Goal: Obtain resource: Download file/media

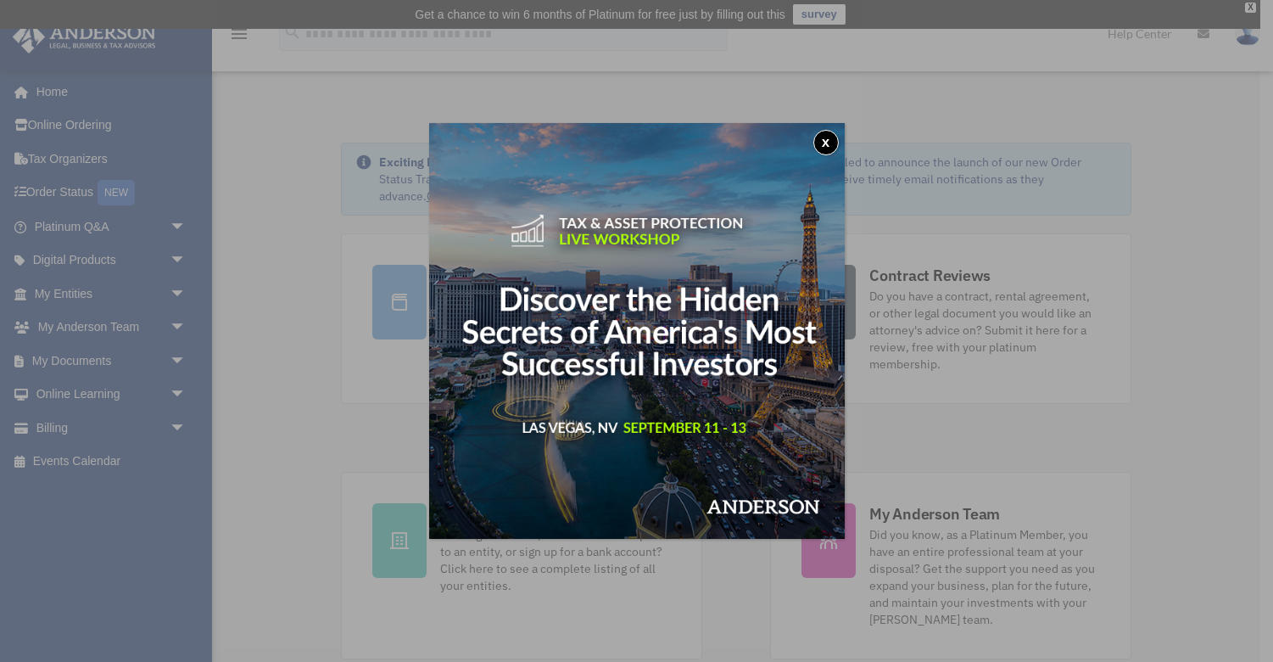
click at [174, 251] on div "x" at bounding box center [636, 331] width 1273 height 662
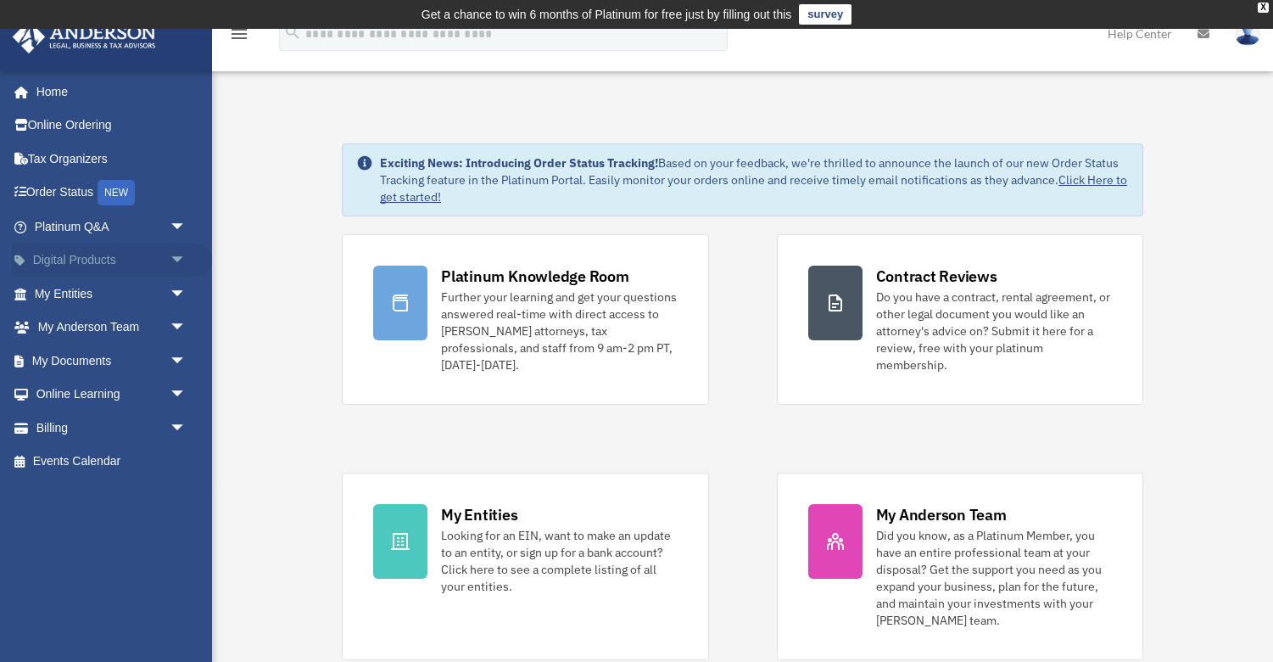
click at [170, 255] on span "arrow_drop_down" at bounding box center [187, 260] width 34 height 35
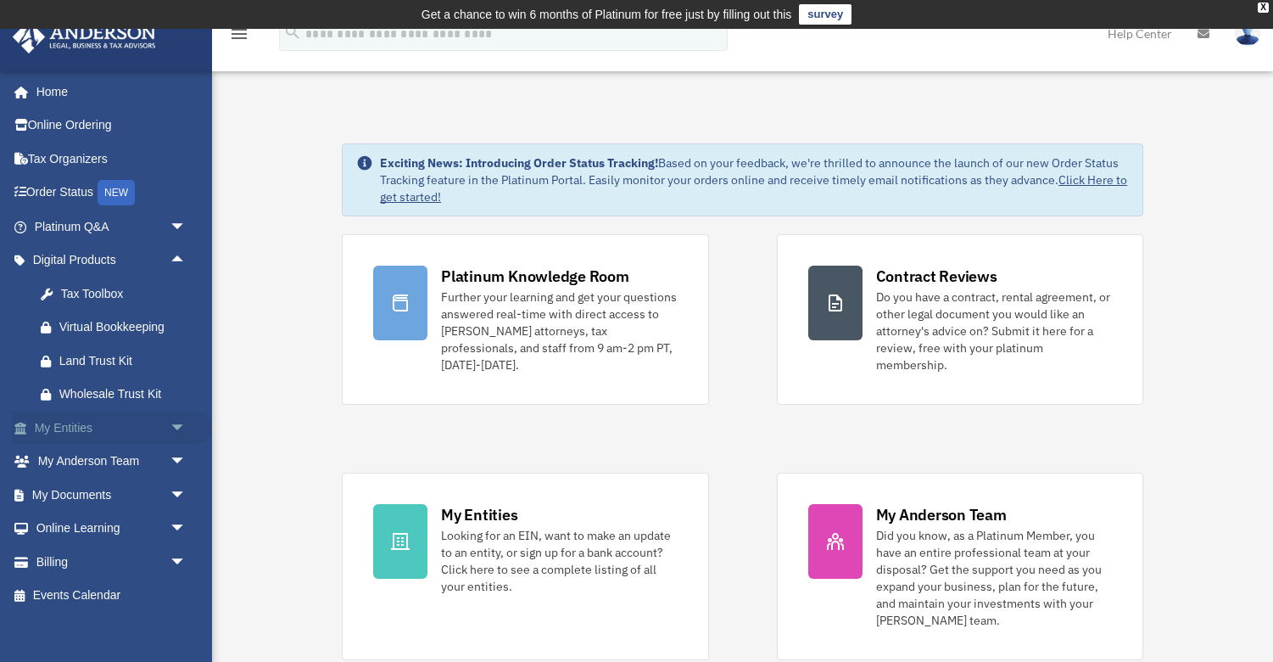
click at [133, 429] on link "My Entities arrow_drop_down" at bounding box center [112, 428] width 200 height 34
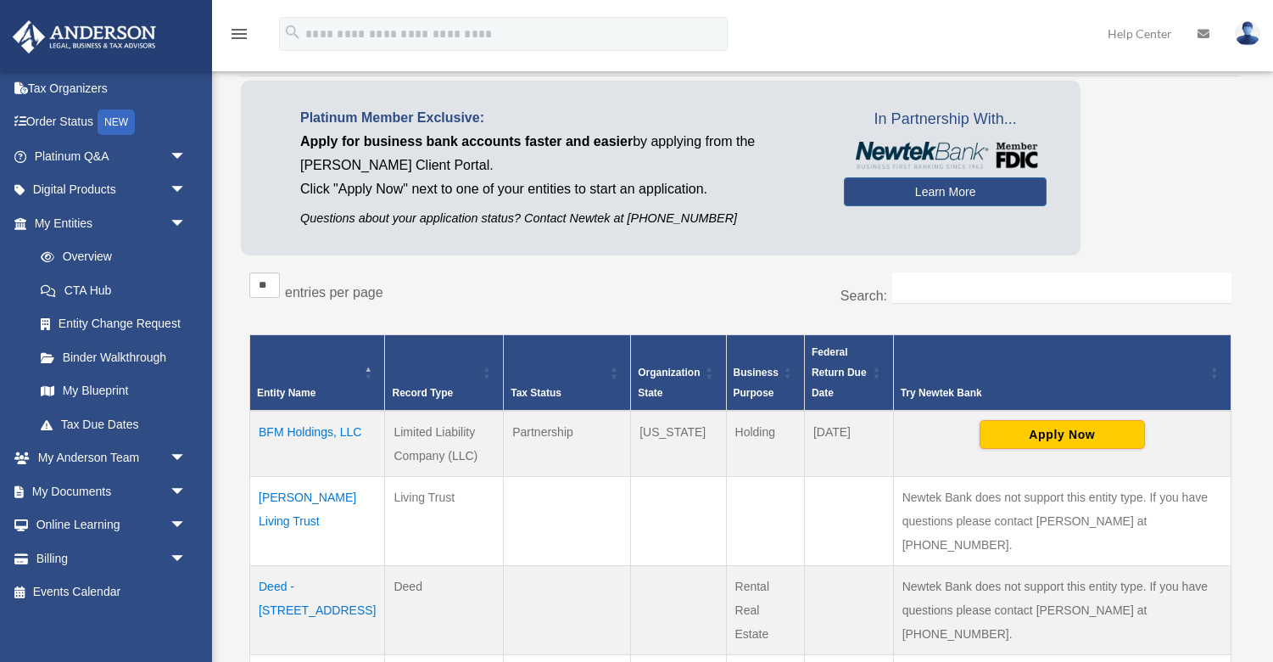
scroll to position [270, 0]
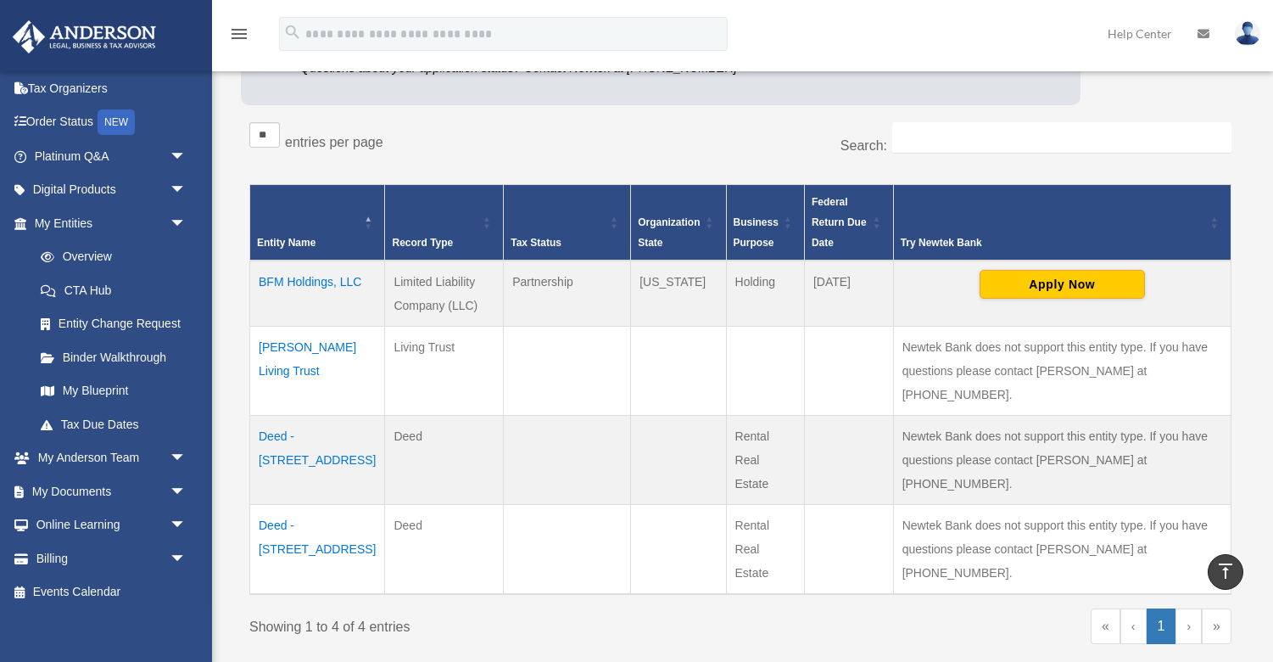
click at [326, 416] on td "Deed - 2040 4th Street" at bounding box center [317, 460] width 135 height 89
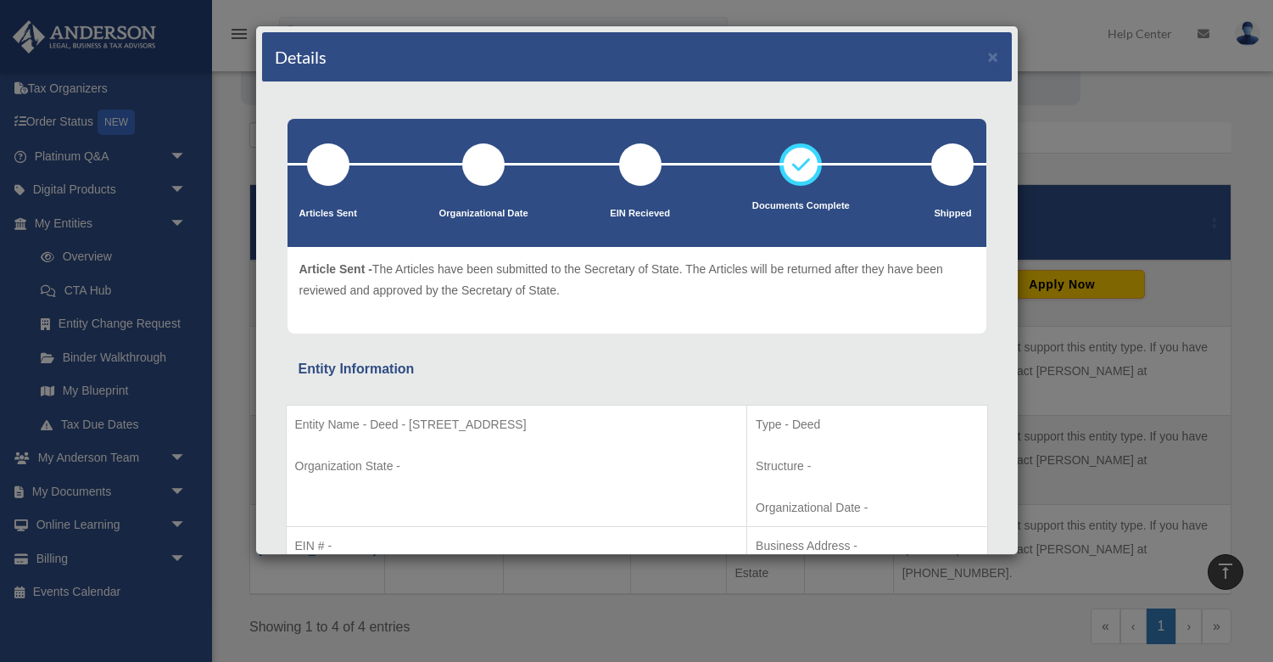
scroll to position [0, 0]
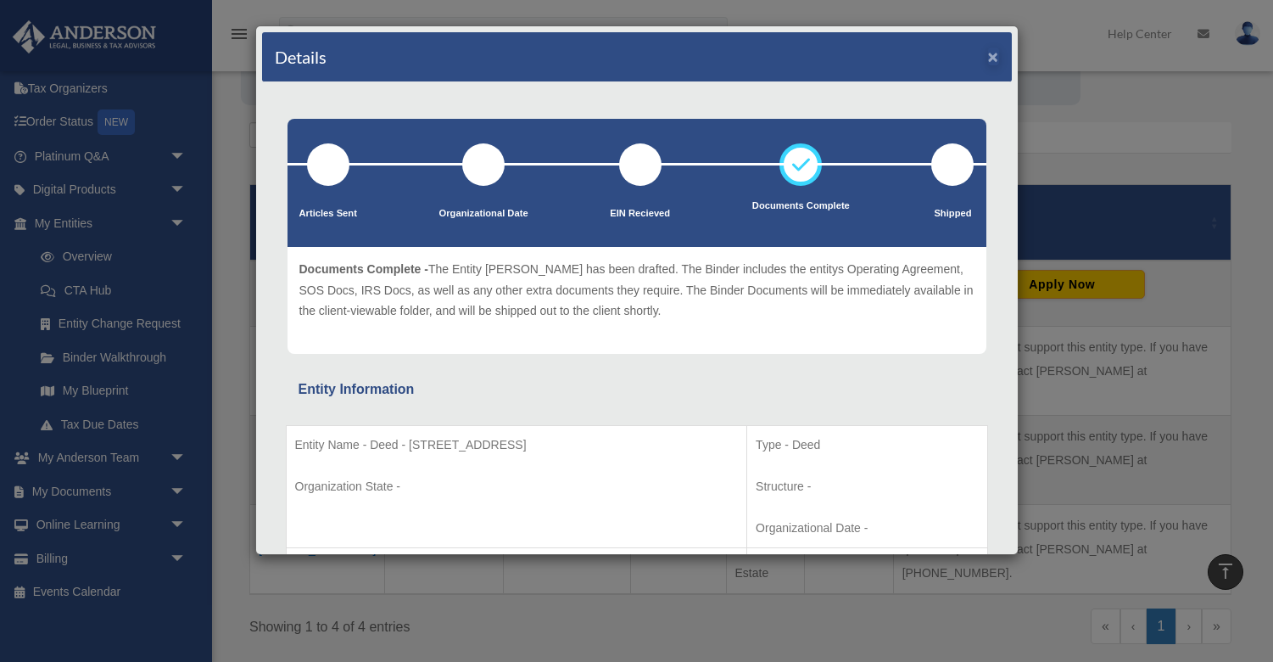
click at [994, 59] on button "×" at bounding box center [993, 57] width 11 height 18
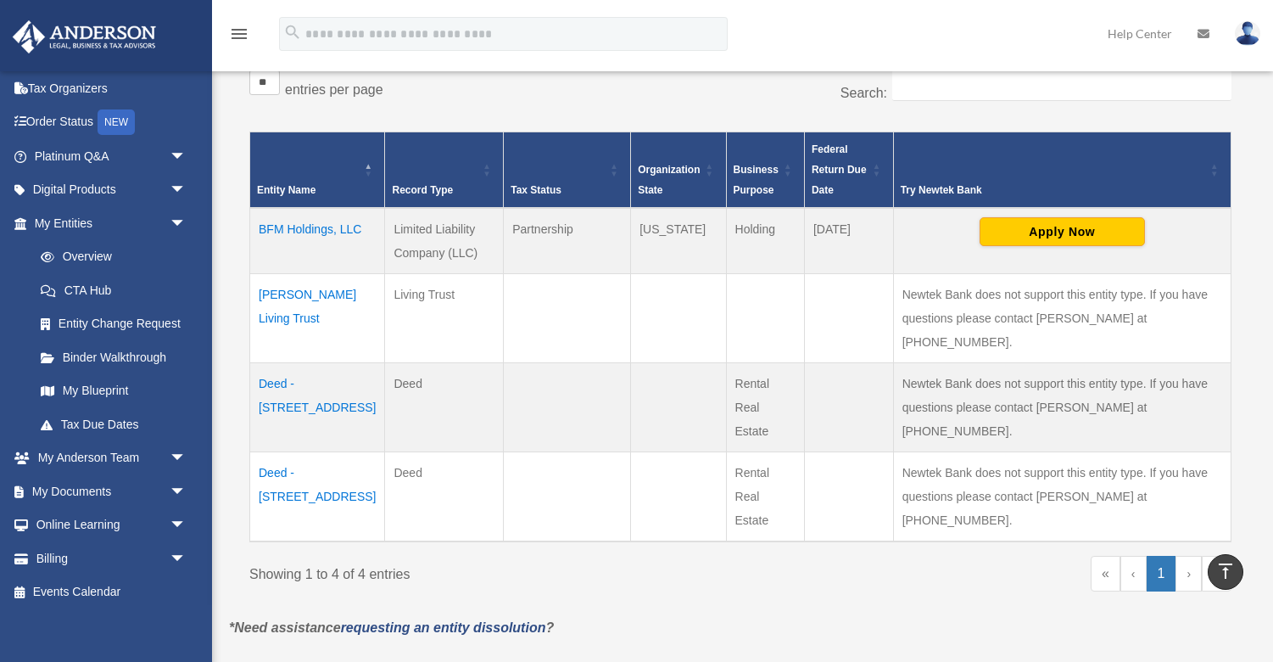
scroll to position [323, 0]
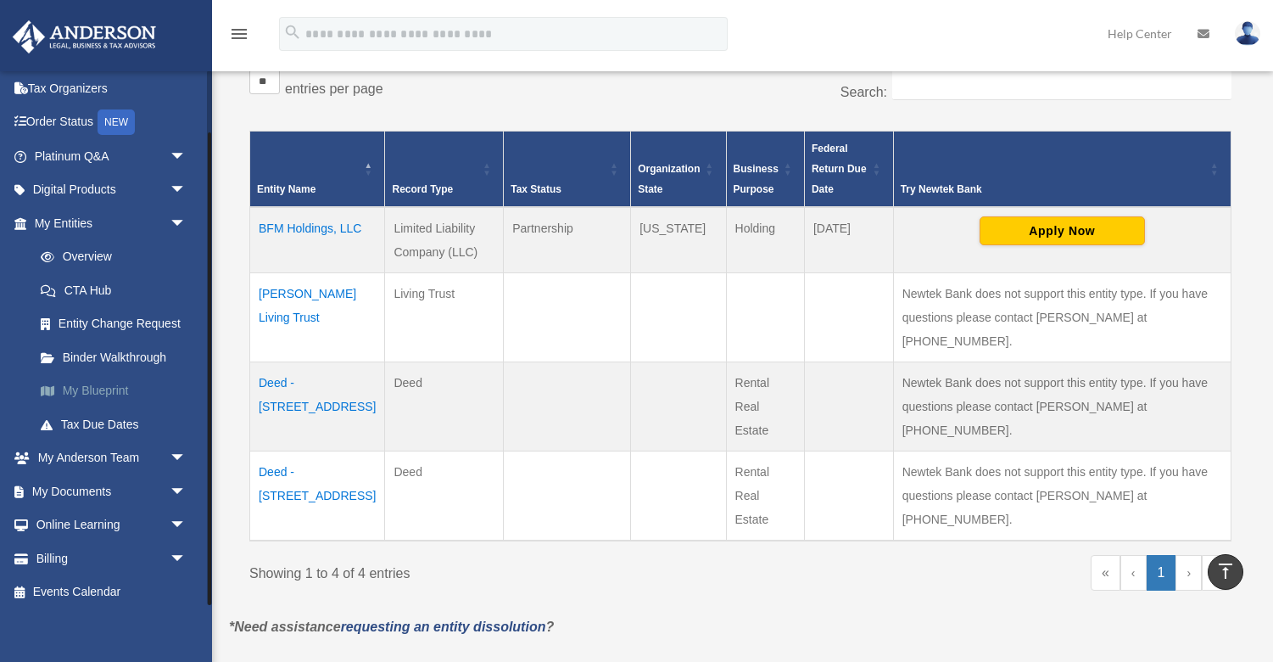
click at [131, 388] on link "My Blueprint" at bounding box center [118, 391] width 188 height 34
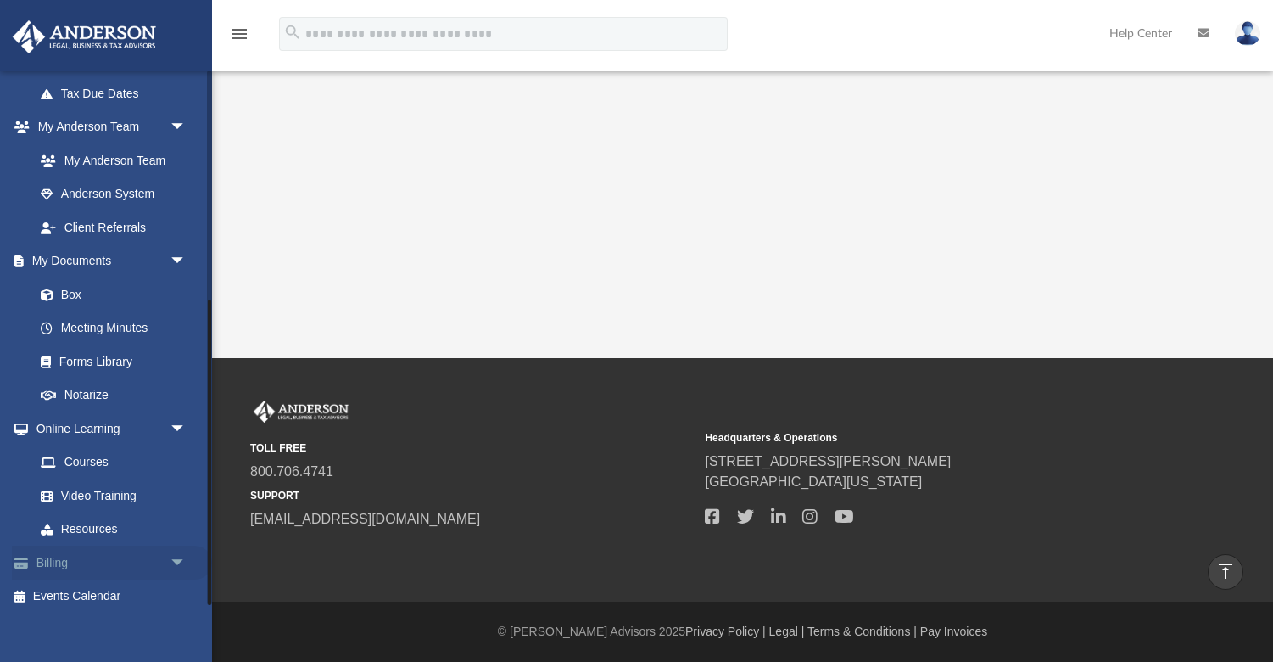
scroll to position [505, 0]
click at [98, 556] on link "Billing arrow_drop_down" at bounding box center [112, 562] width 200 height 34
click at [47, 554] on link "Billing arrow_drop_down" at bounding box center [112, 562] width 200 height 34
click at [180, 553] on span "arrow_drop_down" at bounding box center [187, 562] width 34 height 35
click at [57, 556] on link "Billing arrow_drop_up" at bounding box center [112, 562] width 200 height 34
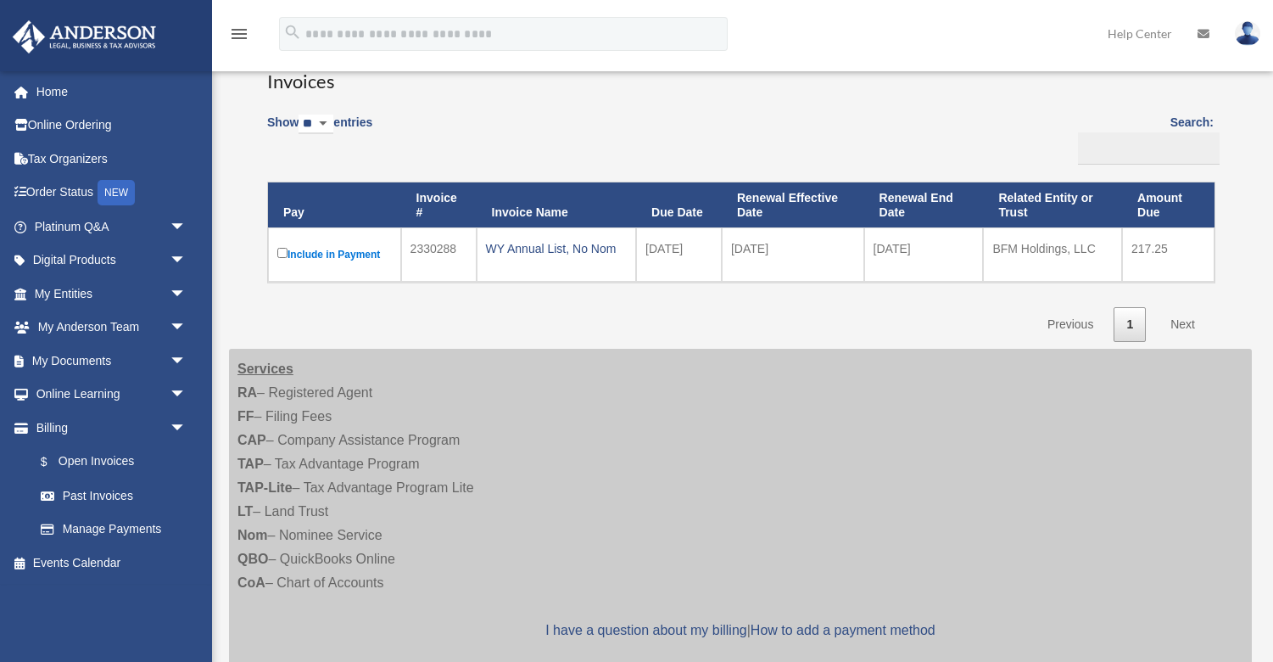
scroll to position [152, 0]
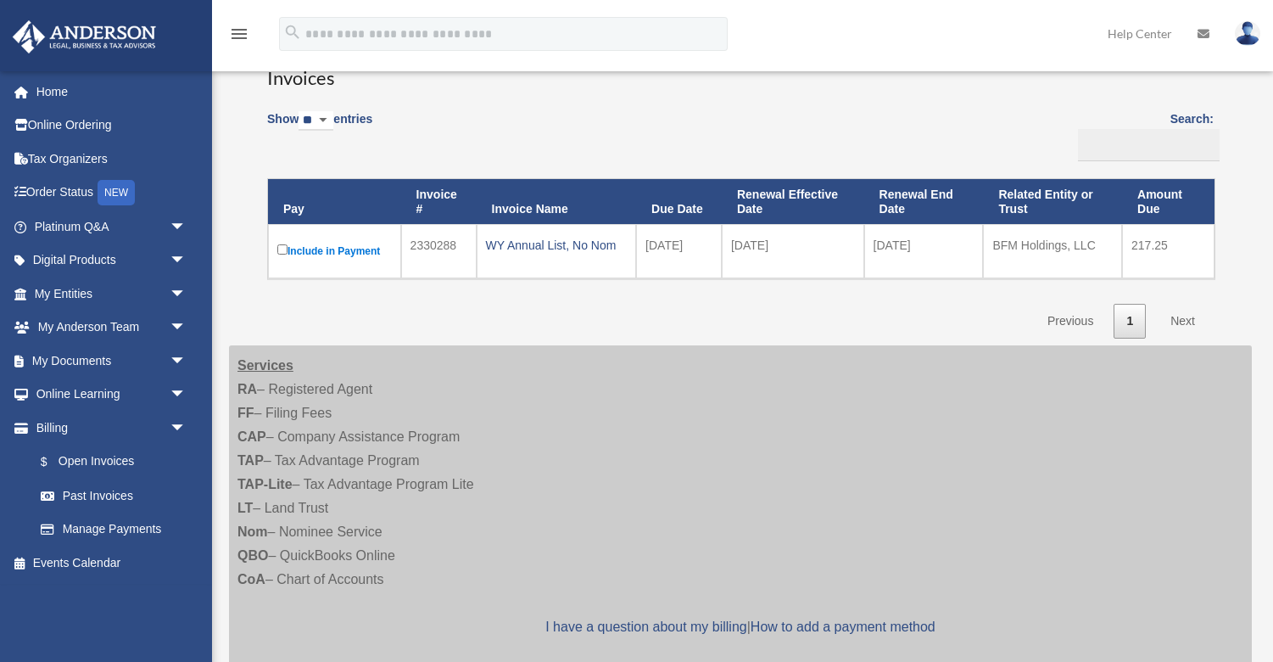
click at [1186, 317] on link "Next" at bounding box center [1183, 321] width 50 height 35
click at [1187, 319] on link "Next" at bounding box center [1183, 321] width 50 height 35
click at [1092, 317] on link "Previous" at bounding box center [1070, 321] width 71 height 35
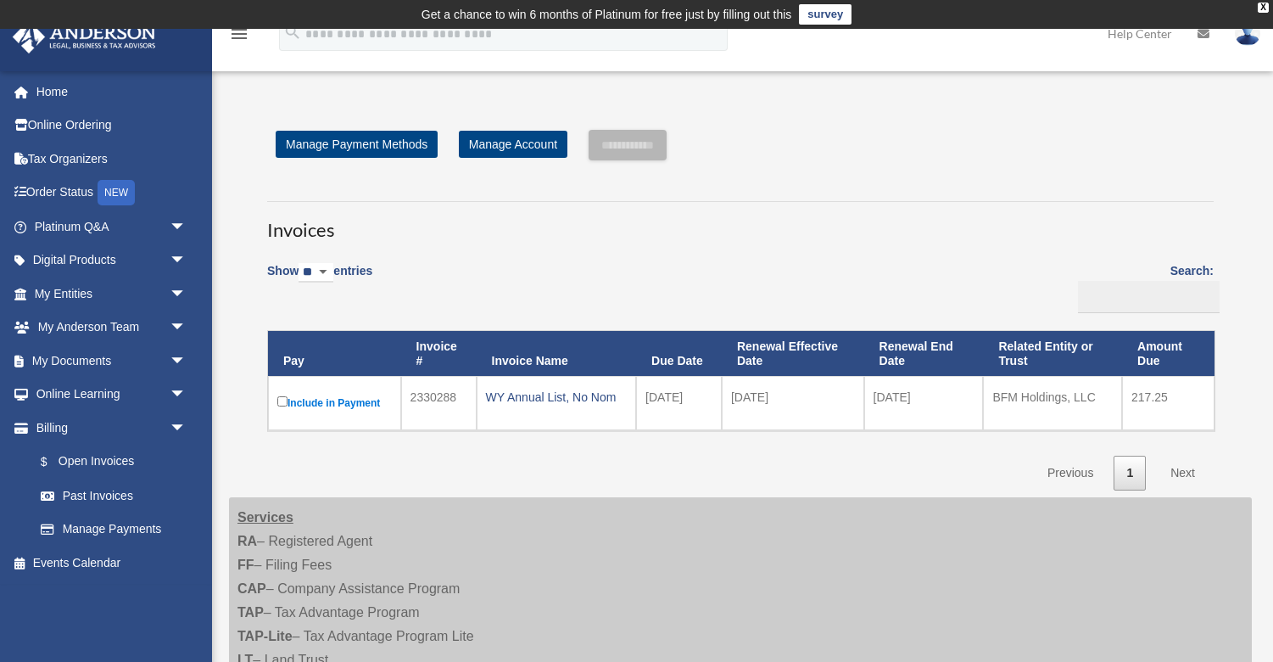
scroll to position [0, 0]
click at [108, 293] on link "My Entities arrow_drop_down" at bounding box center [112, 294] width 200 height 34
click at [180, 356] on span "arrow_drop_down" at bounding box center [187, 361] width 34 height 35
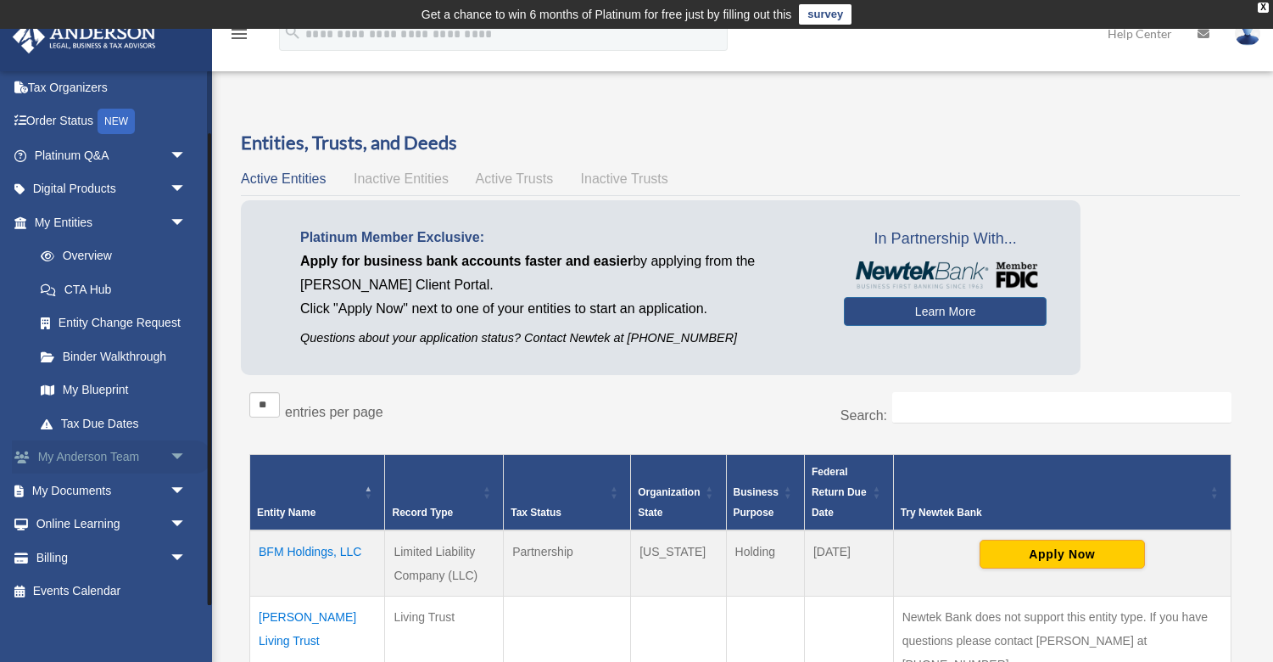
scroll to position [70, 0]
click at [170, 487] on span "arrow_drop_down" at bounding box center [187, 491] width 34 height 35
click at [80, 512] on link "Box" at bounding box center [118, 525] width 188 height 34
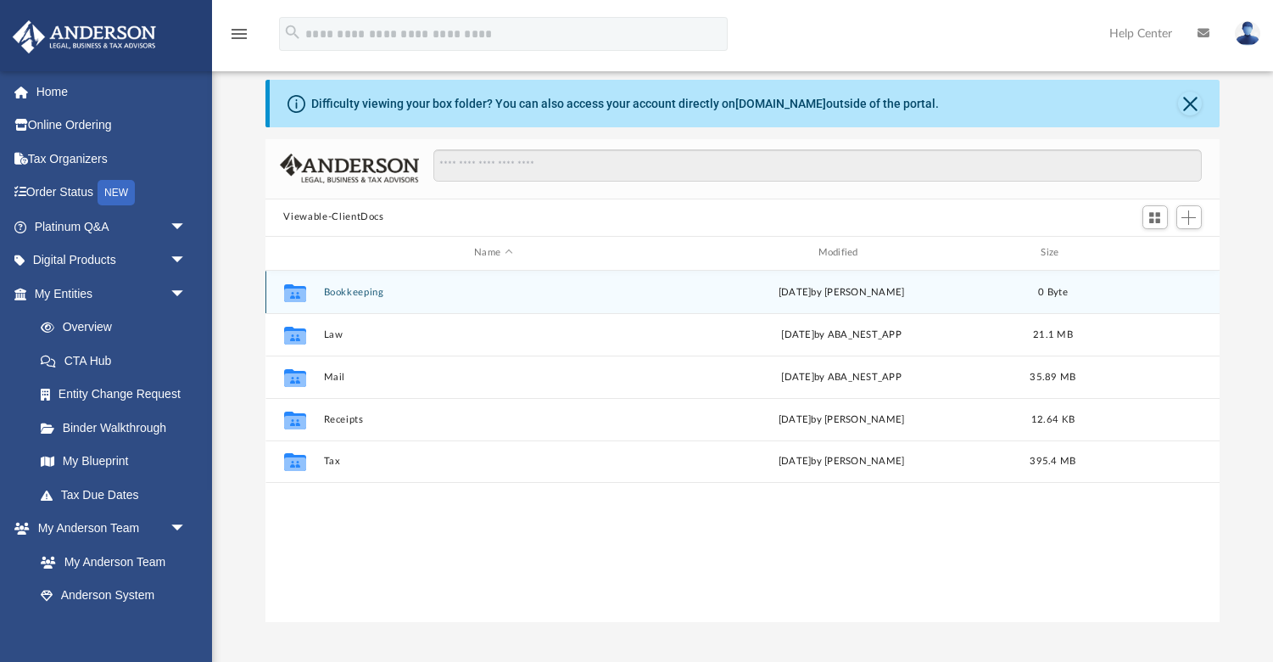
scroll to position [109, 0]
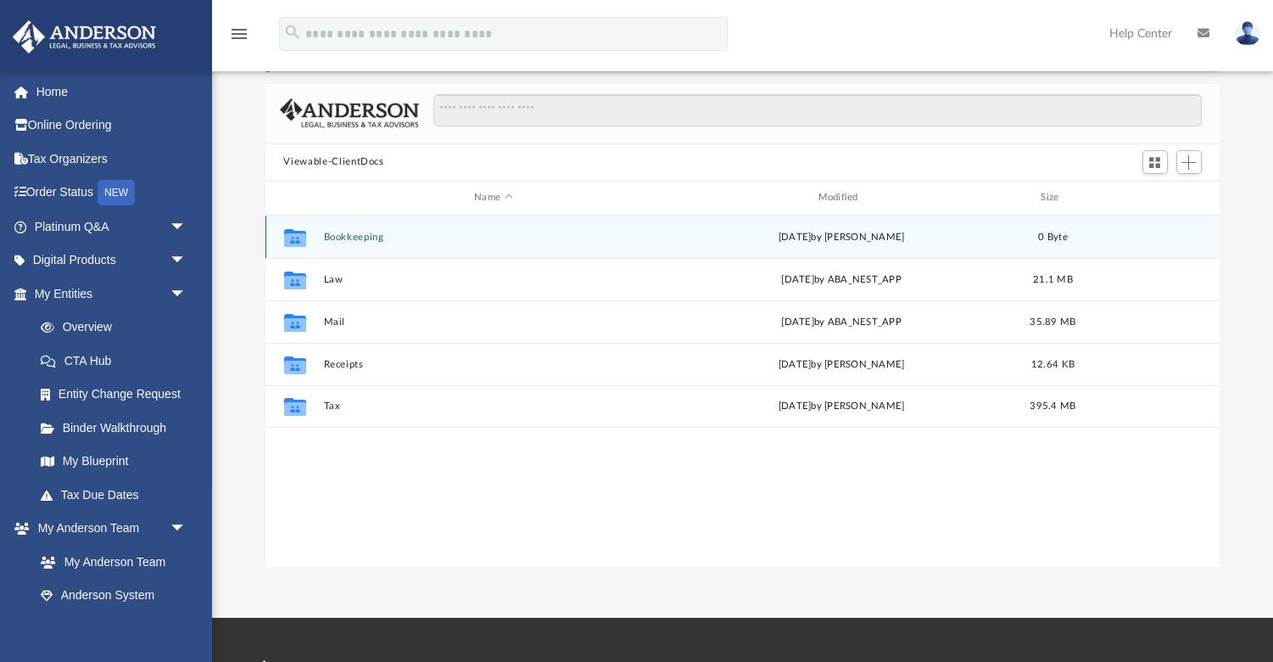
click at [343, 242] on div "Collaborated Folder Bookkeeping [DATE] by [PERSON_NAME] 0 Byte" at bounding box center [742, 236] width 955 height 42
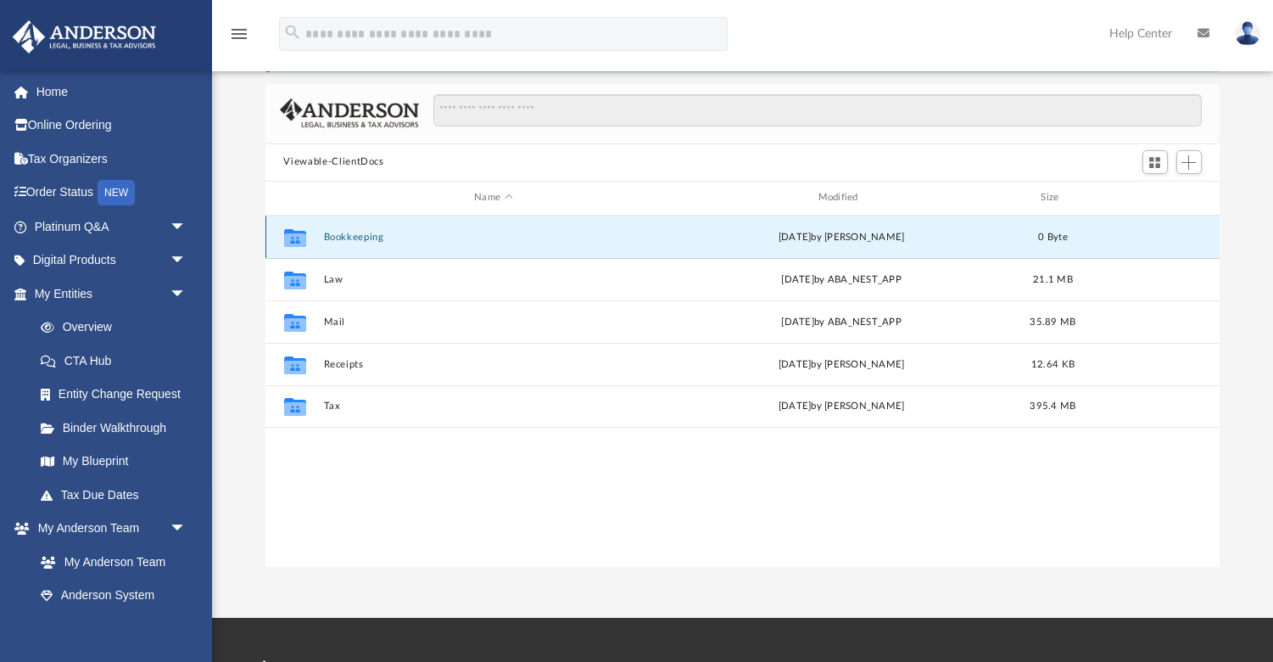
click at [298, 240] on icon "grid" at bounding box center [294, 237] width 22 height 18
click at [374, 238] on button "Bookkeeping" at bounding box center [493, 236] width 340 height 11
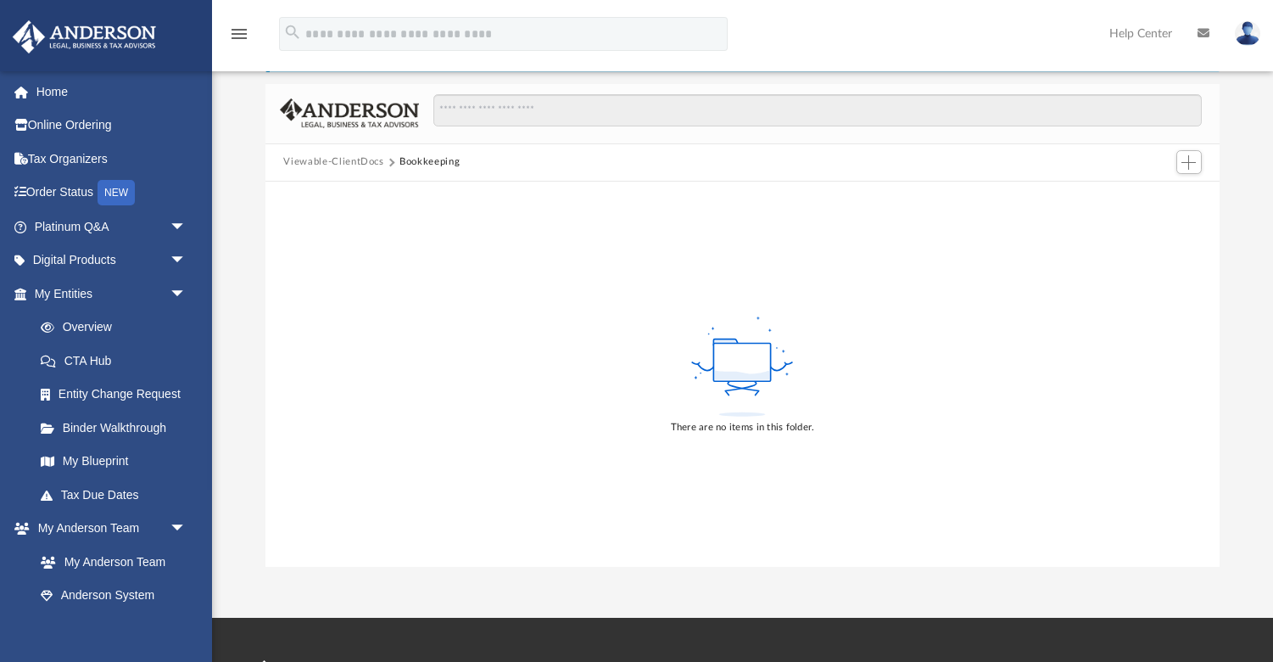
click at [330, 165] on button "Viewable-ClientDocs" at bounding box center [333, 161] width 100 height 15
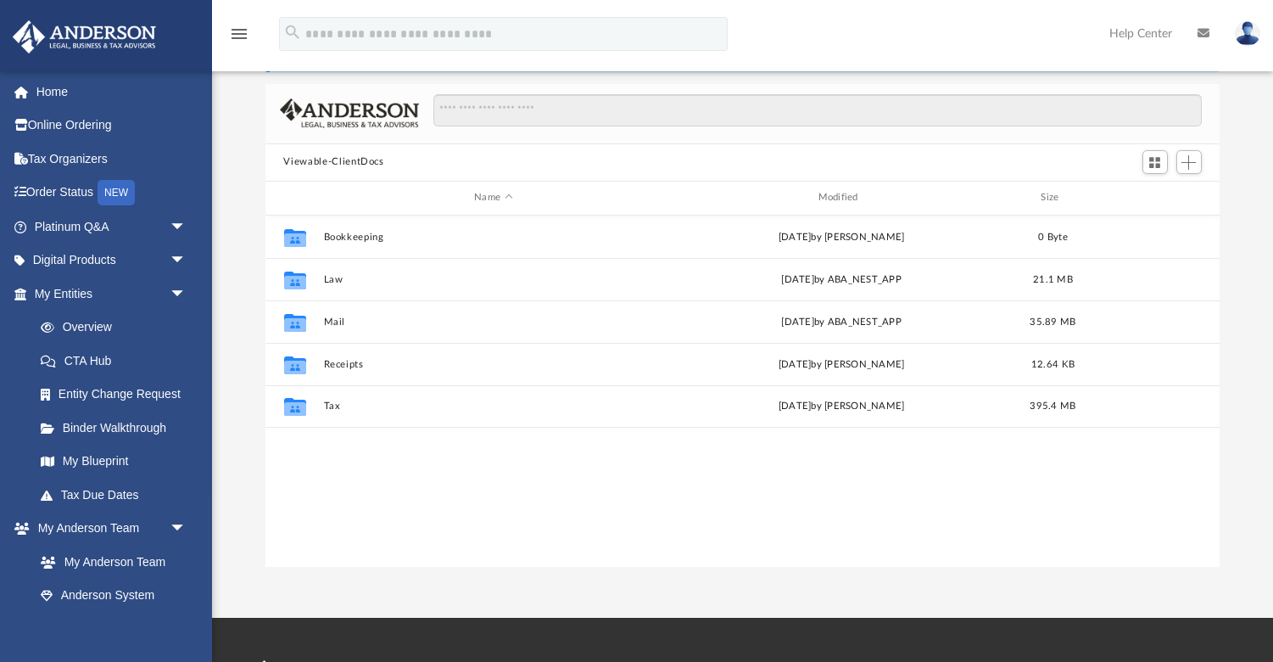
scroll to position [1, 1]
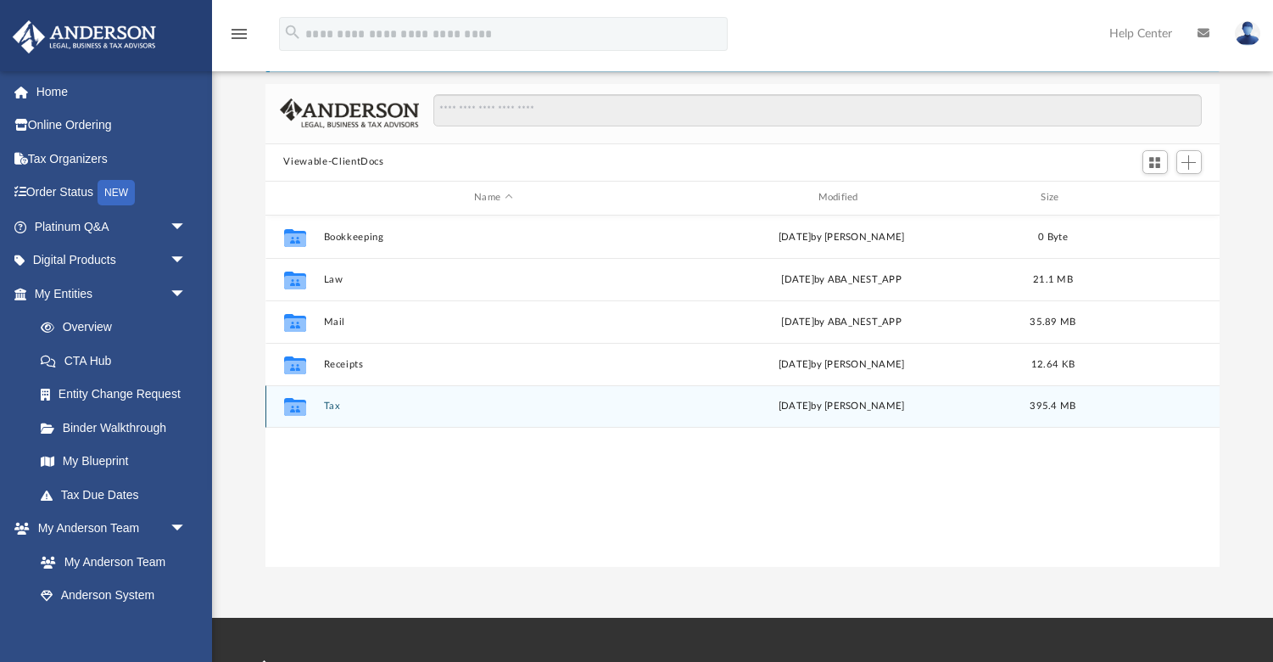
click at [323, 411] on button "Tax" at bounding box center [493, 405] width 340 height 11
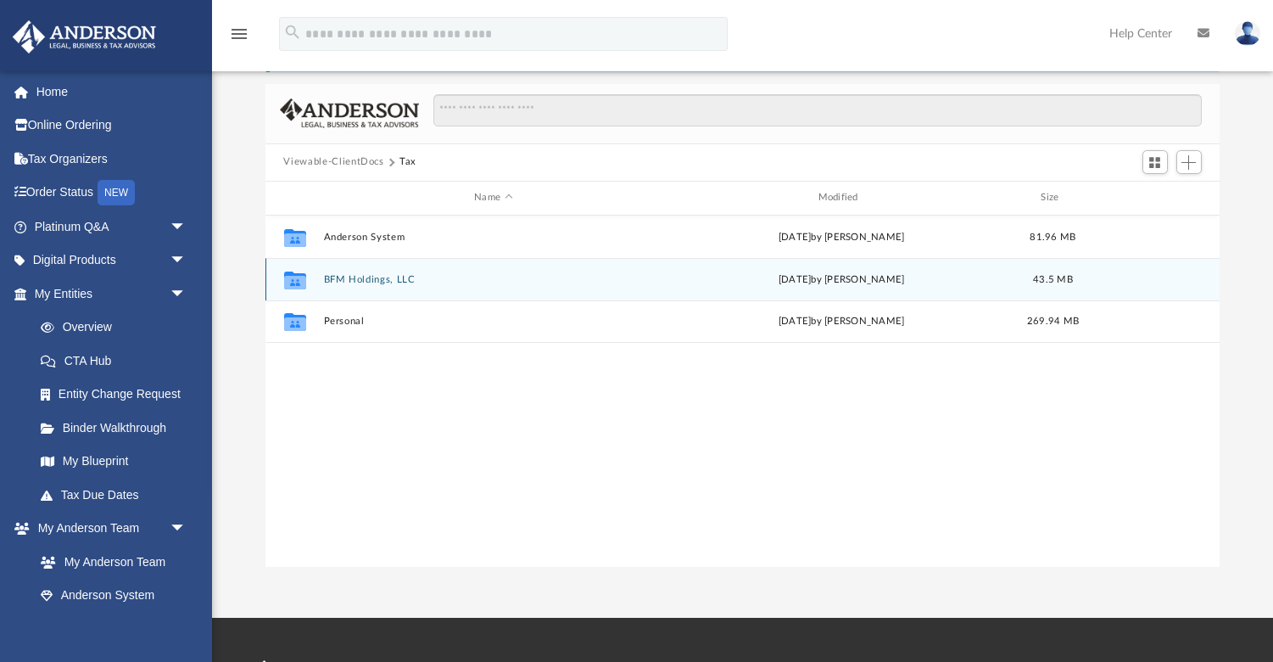
click at [345, 281] on button "BFM Holdings, LLC" at bounding box center [493, 278] width 340 height 11
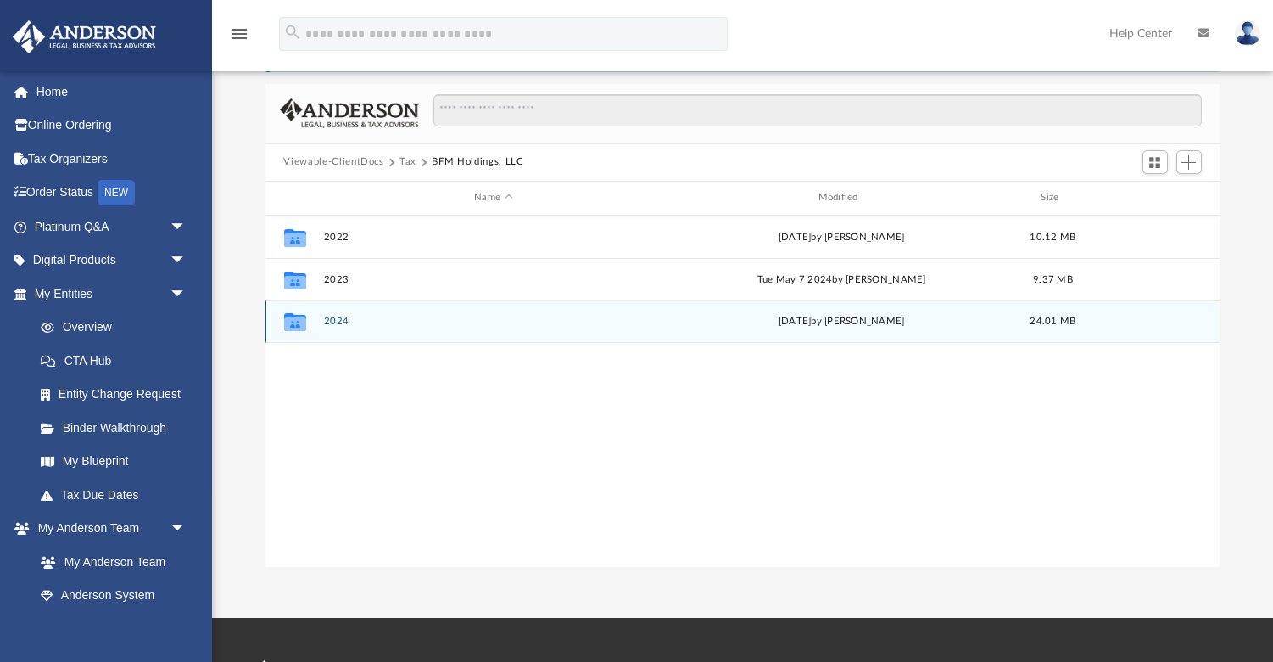
click at [301, 327] on icon "grid" at bounding box center [294, 324] width 22 height 14
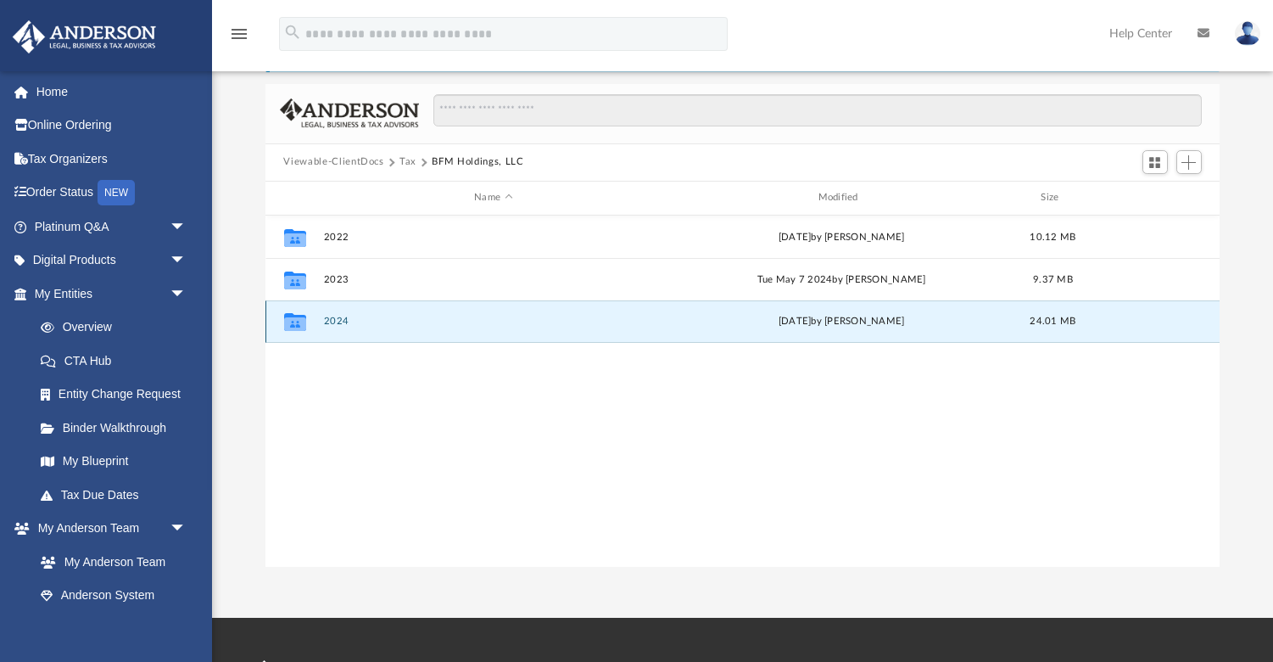
click at [293, 323] on icon "grid" at bounding box center [294, 324] width 22 height 14
click at [338, 320] on button "2024" at bounding box center [493, 321] width 340 height 11
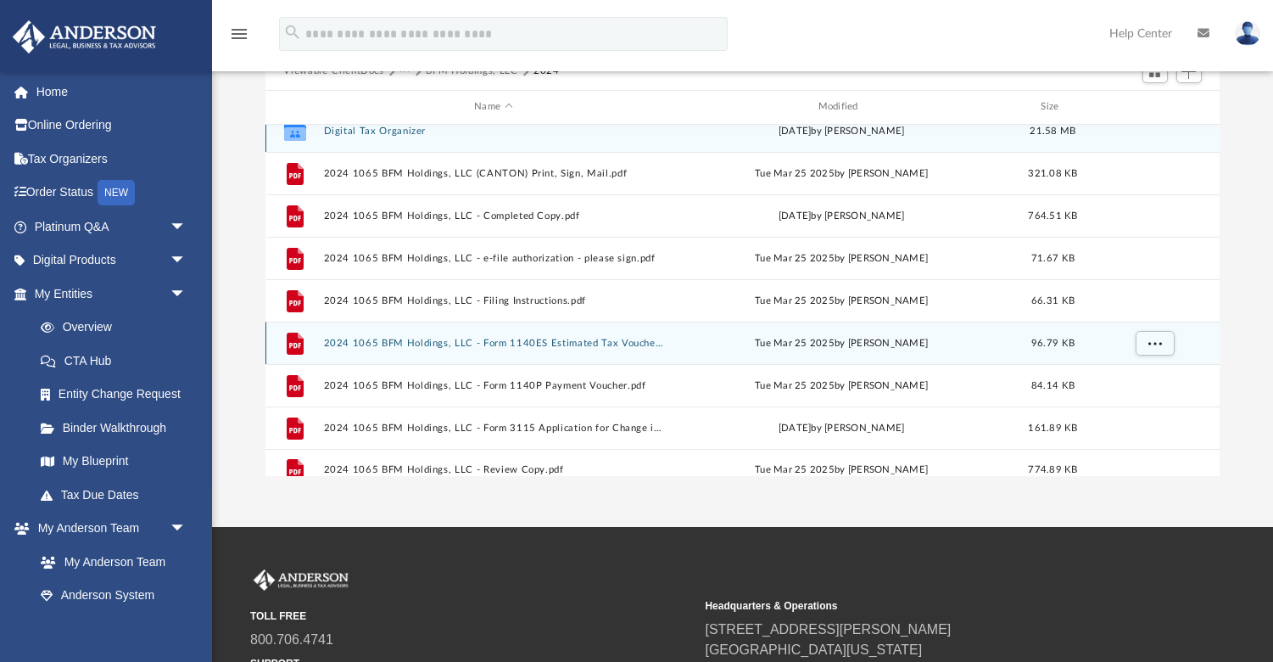
scroll to position [8, 0]
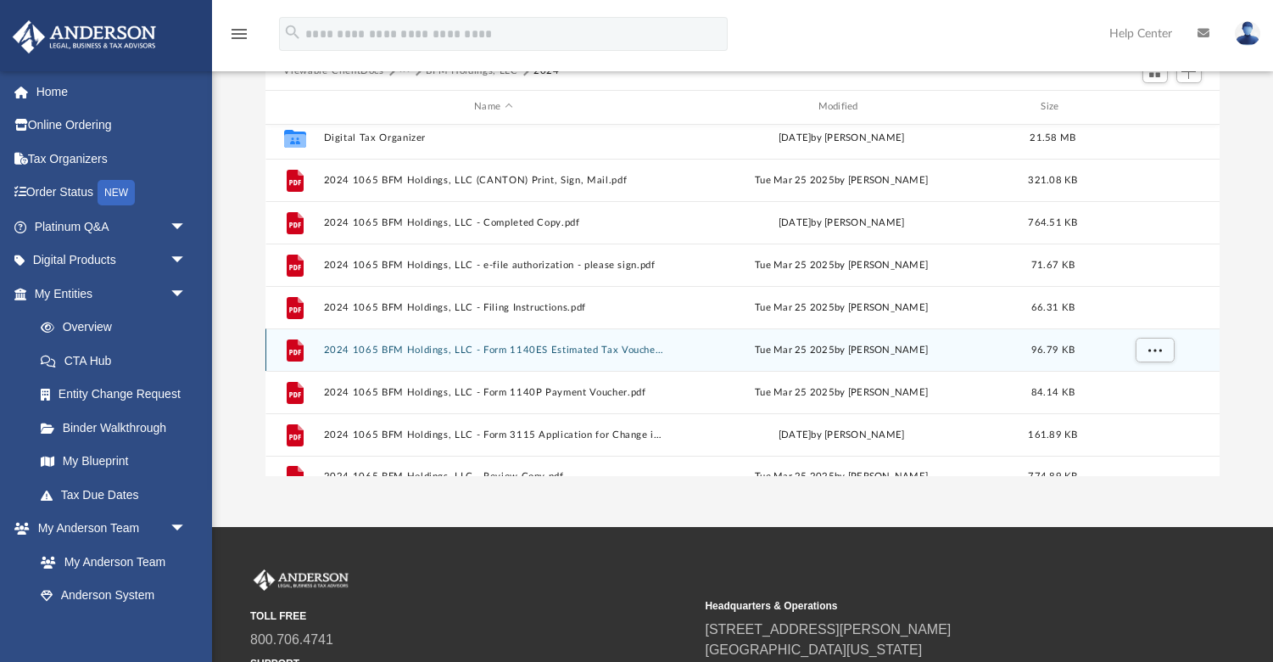
click at [555, 354] on button "2024 1065 BFM Holdings, LLC - Form 1140ES Estimated Tax Voucher.pdf" at bounding box center [493, 349] width 340 height 11
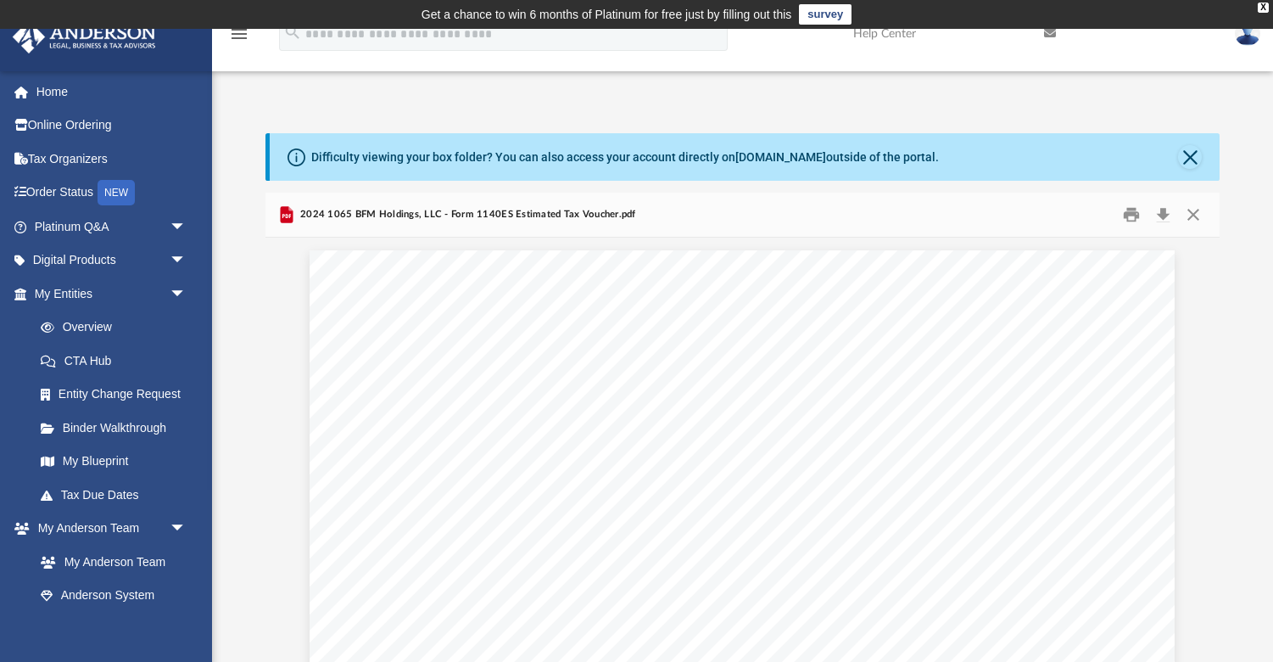
scroll to position [0, 0]
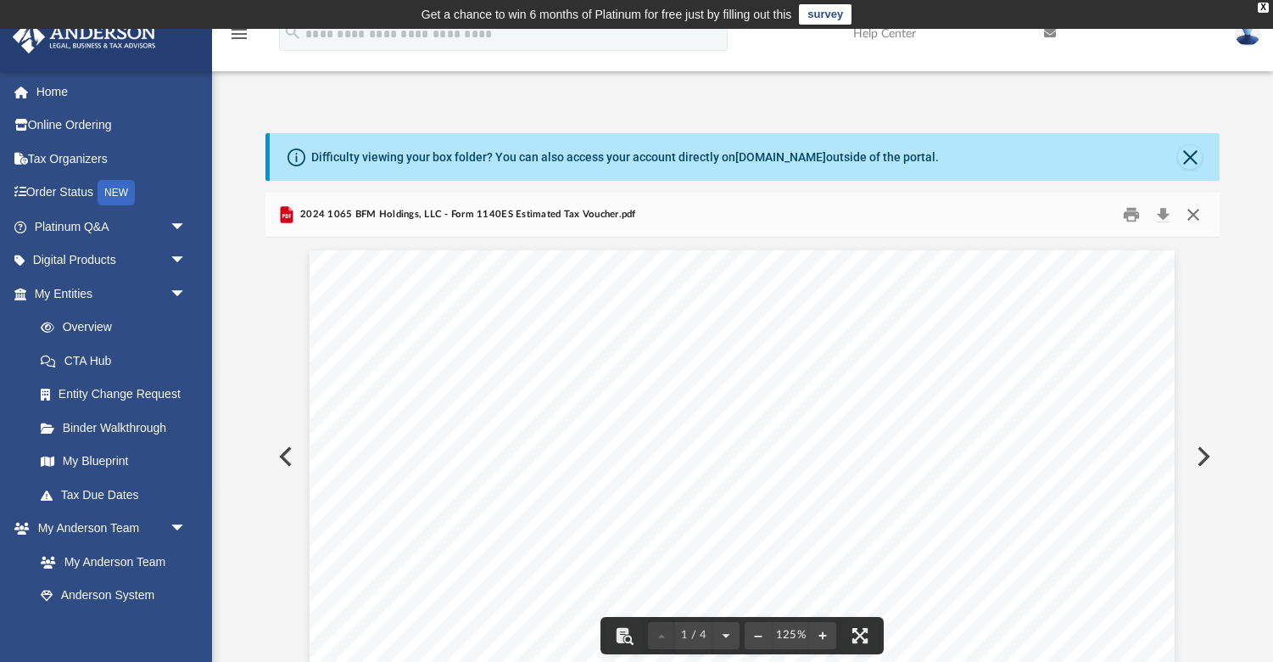
click at [1196, 214] on button "Close" at bounding box center [1193, 214] width 31 height 26
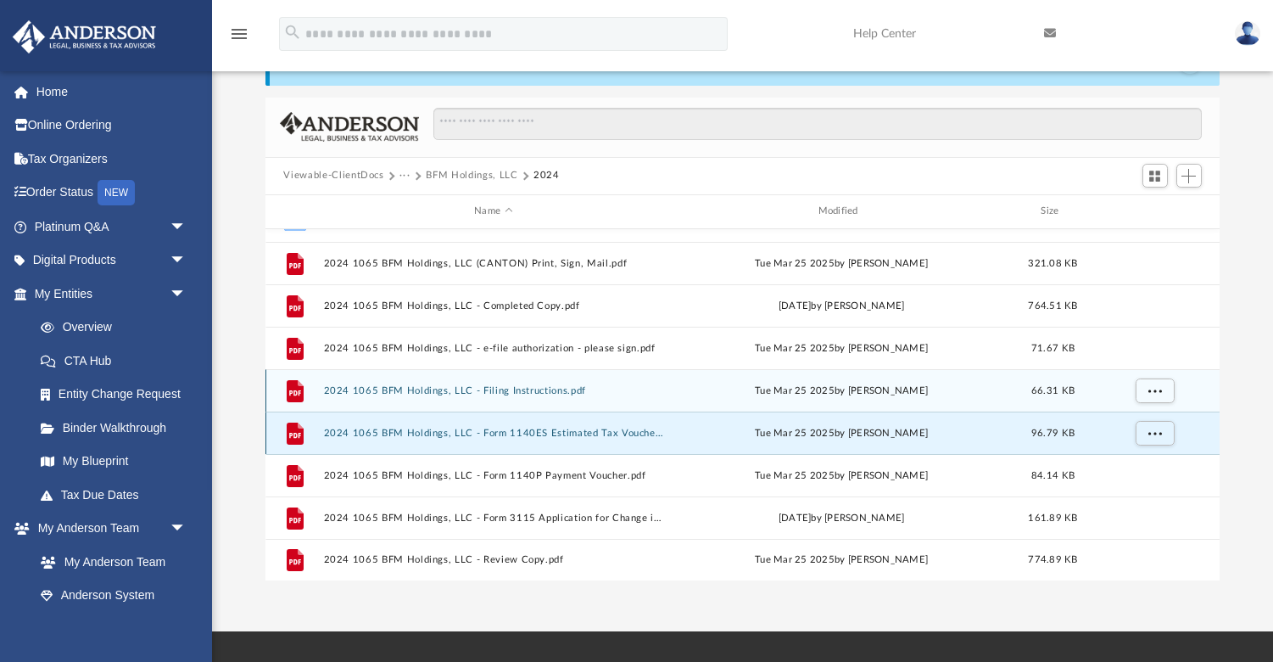
scroll to position [109, 0]
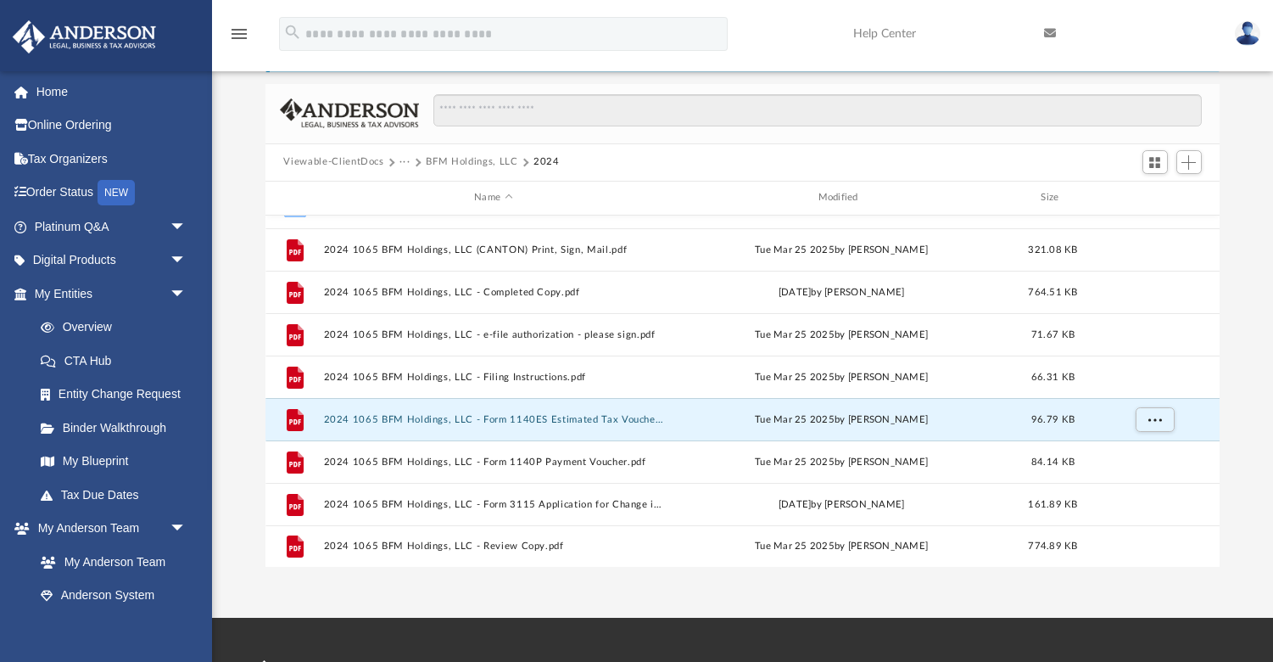
click at [403, 160] on button "···" at bounding box center [405, 161] width 11 height 15
click at [415, 192] on li "Tax" at bounding box center [417, 191] width 16 height 18
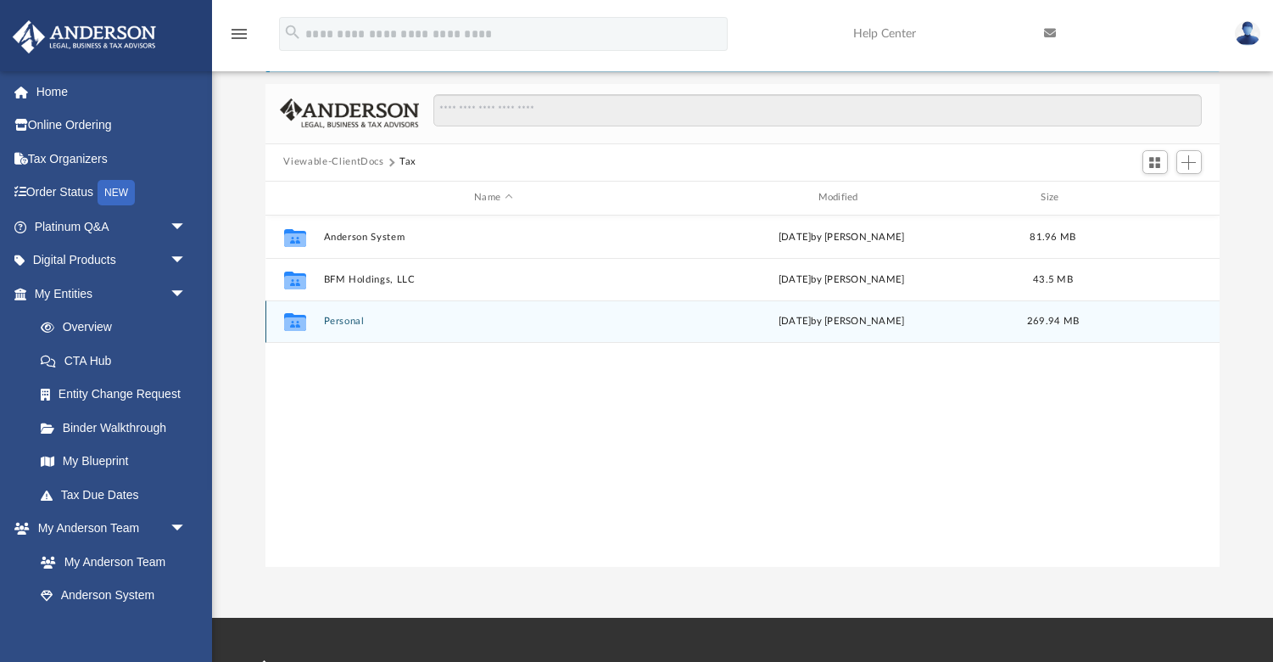
click at [355, 325] on button "Personal" at bounding box center [493, 321] width 340 height 11
click at [337, 321] on button "2024" at bounding box center [493, 321] width 340 height 11
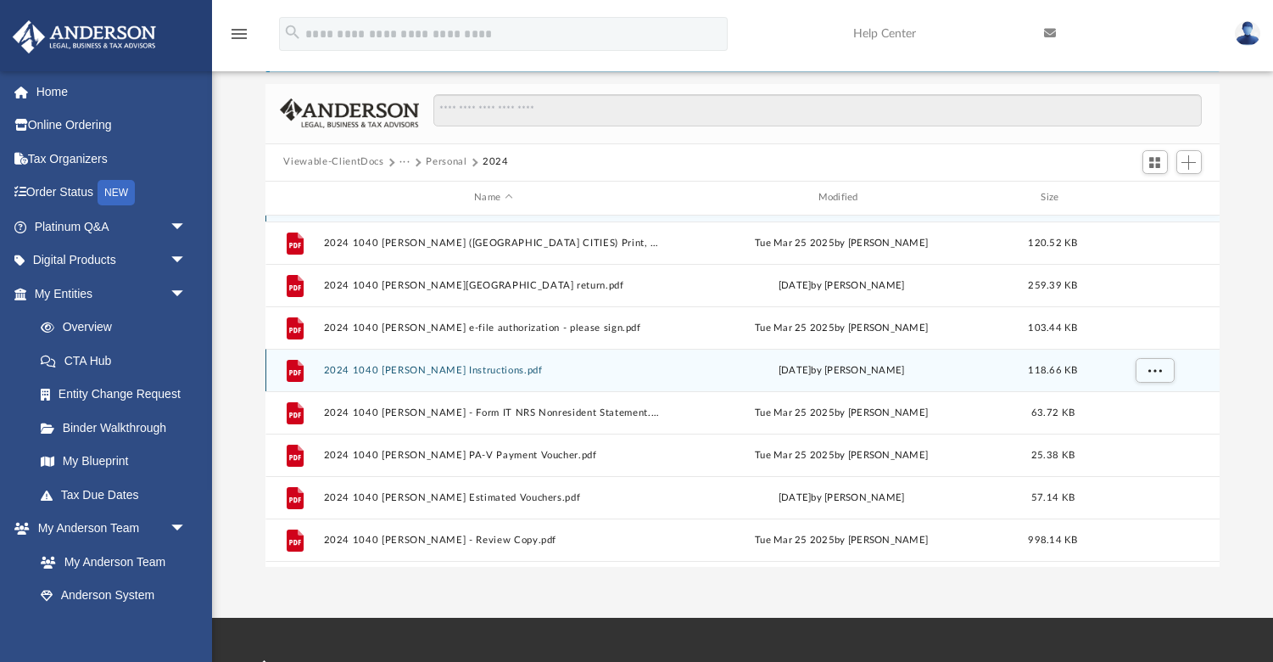
scroll to position [38, 0]
click at [472, 372] on button "2024 1040 [PERSON_NAME] Instructions.pdf" at bounding box center [493, 367] width 340 height 11
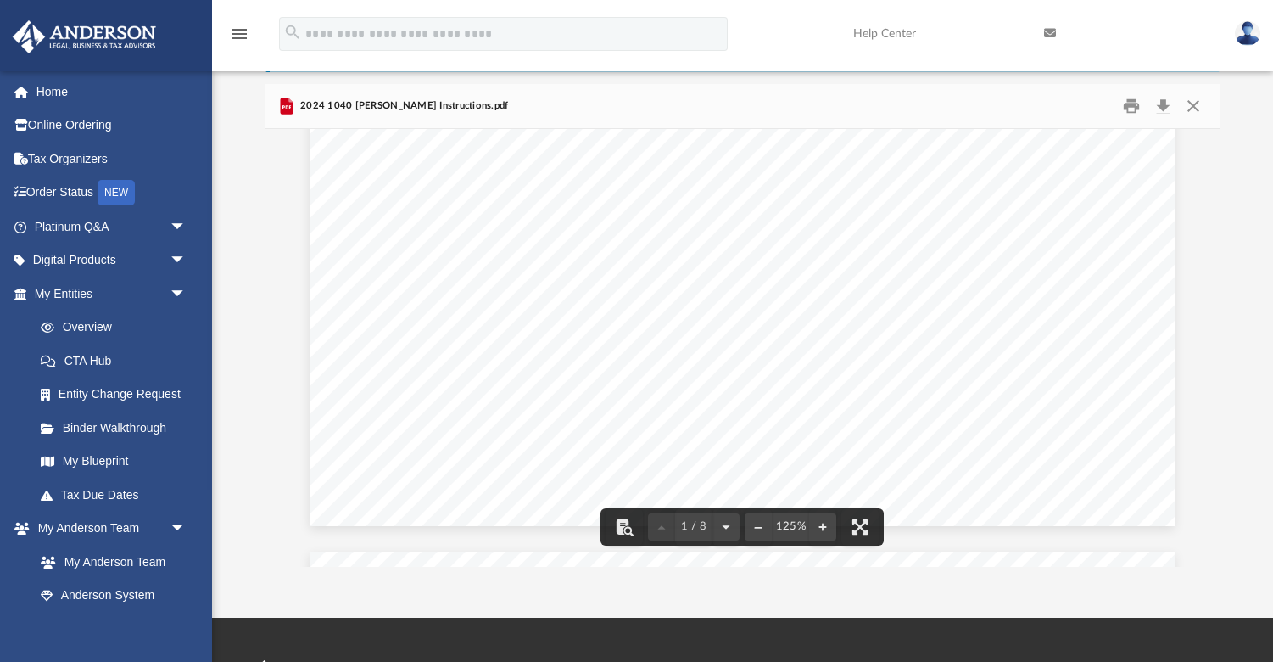
scroll to position [759, 0]
click at [1196, 107] on button "Close" at bounding box center [1193, 105] width 31 height 26
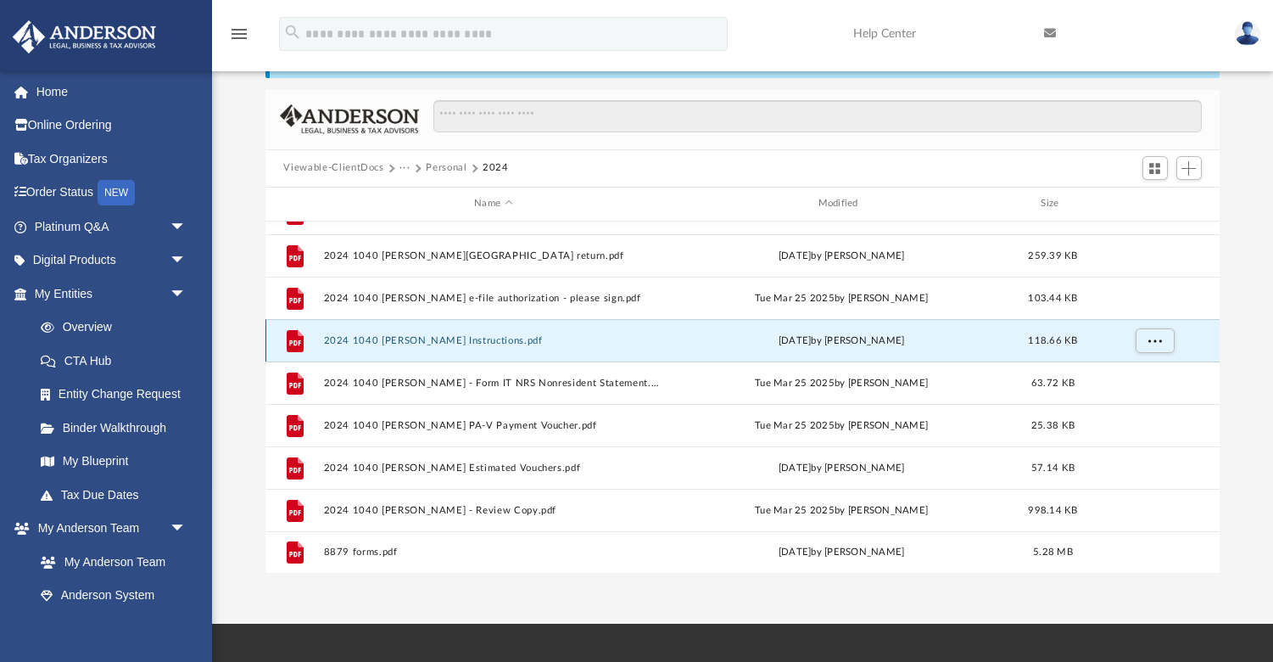
scroll to position [112, 0]
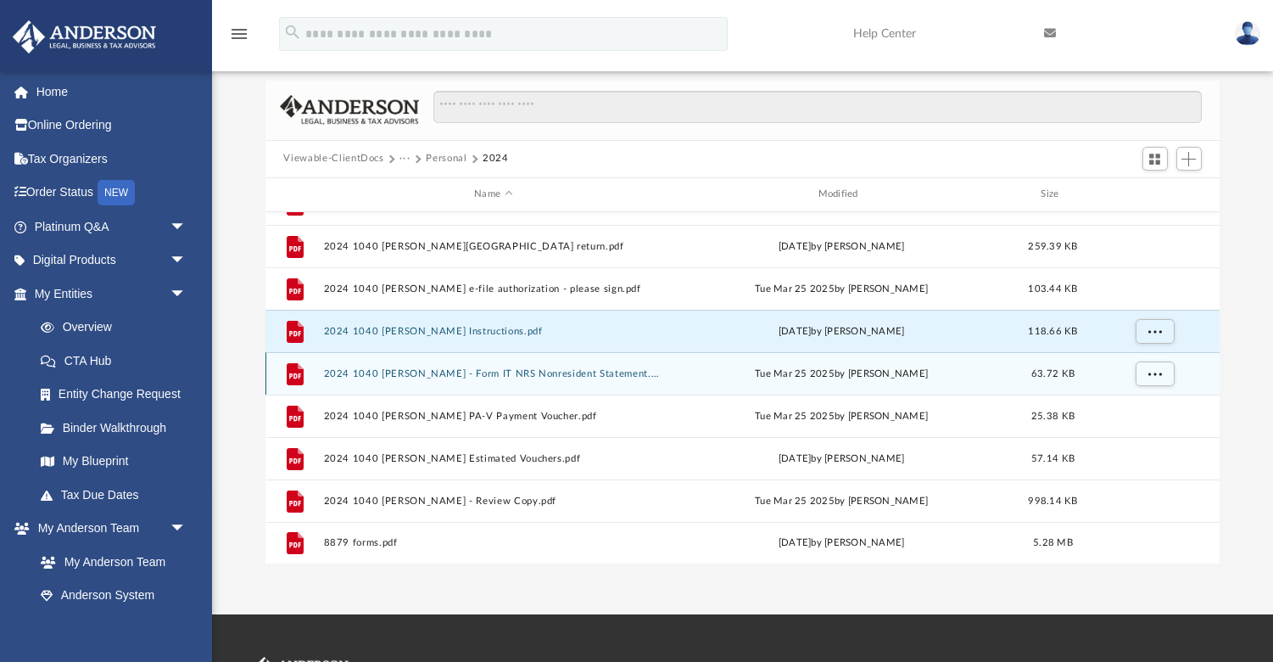
click at [489, 379] on div "File 2024 1040 [PERSON_NAME] - Form IT NRS Nonresident Statement.pdf [DATE] by …" at bounding box center [742, 373] width 955 height 42
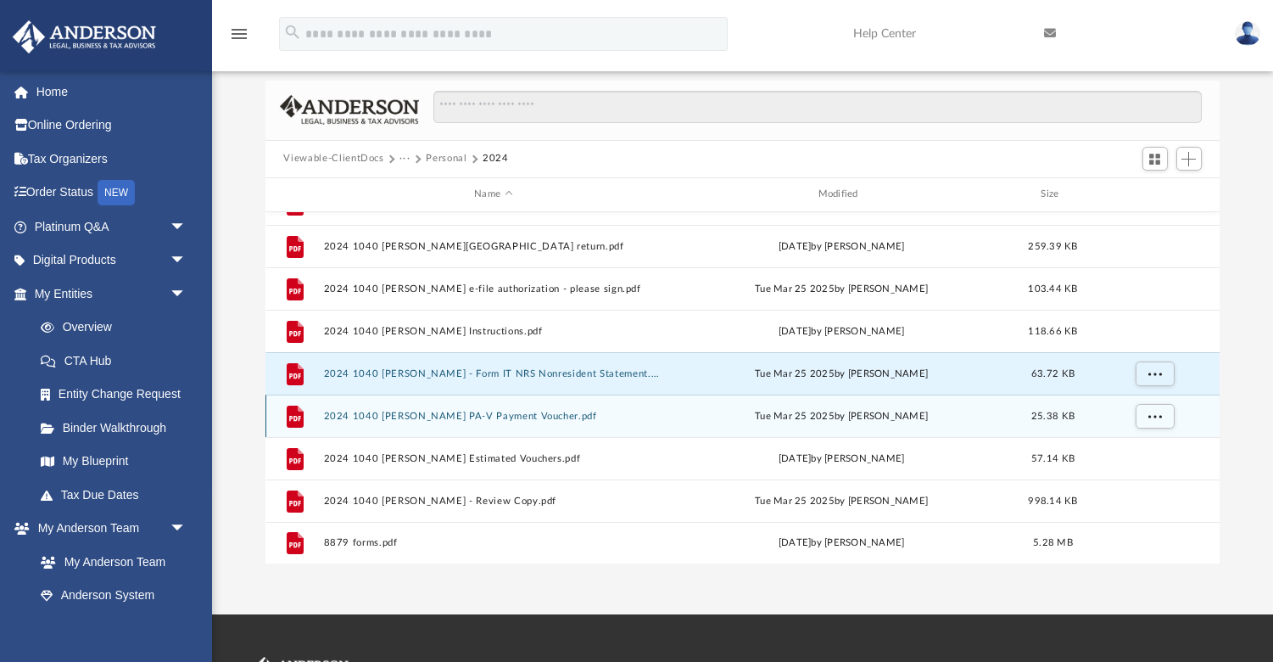
click at [489, 416] on button "2024 1040 [PERSON_NAME] PA-V Payment Voucher.pdf" at bounding box center [493, 415] width 340 height 11
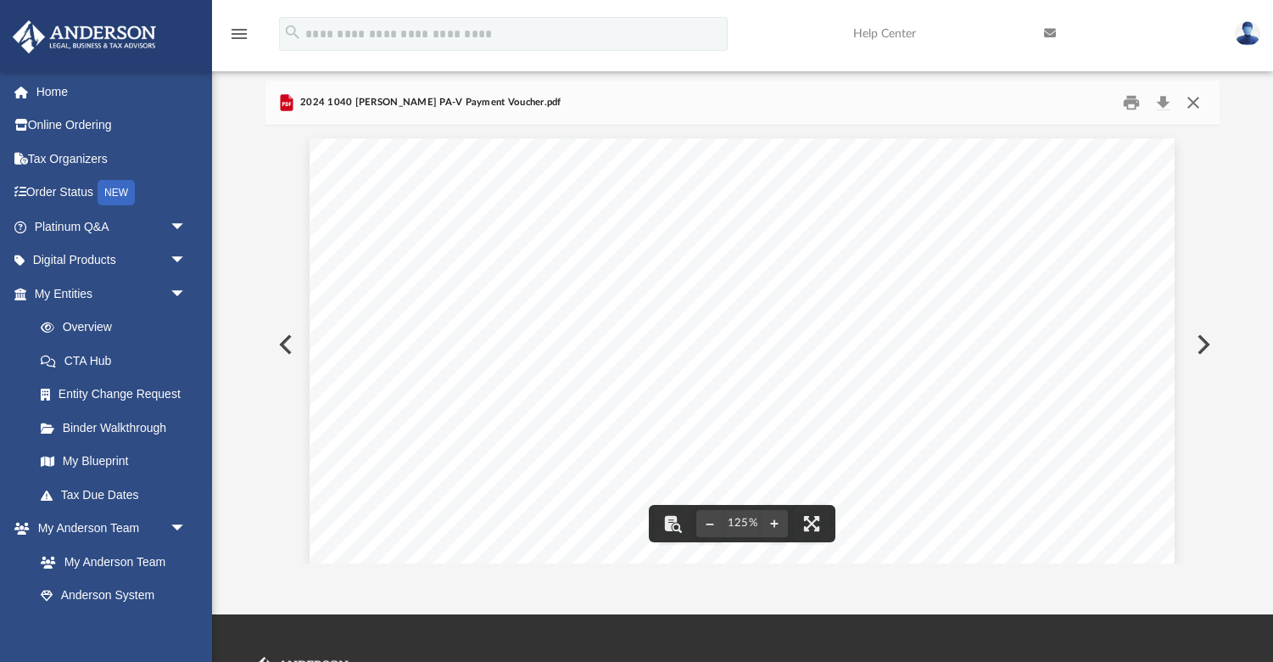
click at [1202, 106] on button "Close" at bounding box center [1193, 102] width 31 height 26
